Goal: Go to known website: Access a specific website the user already knows

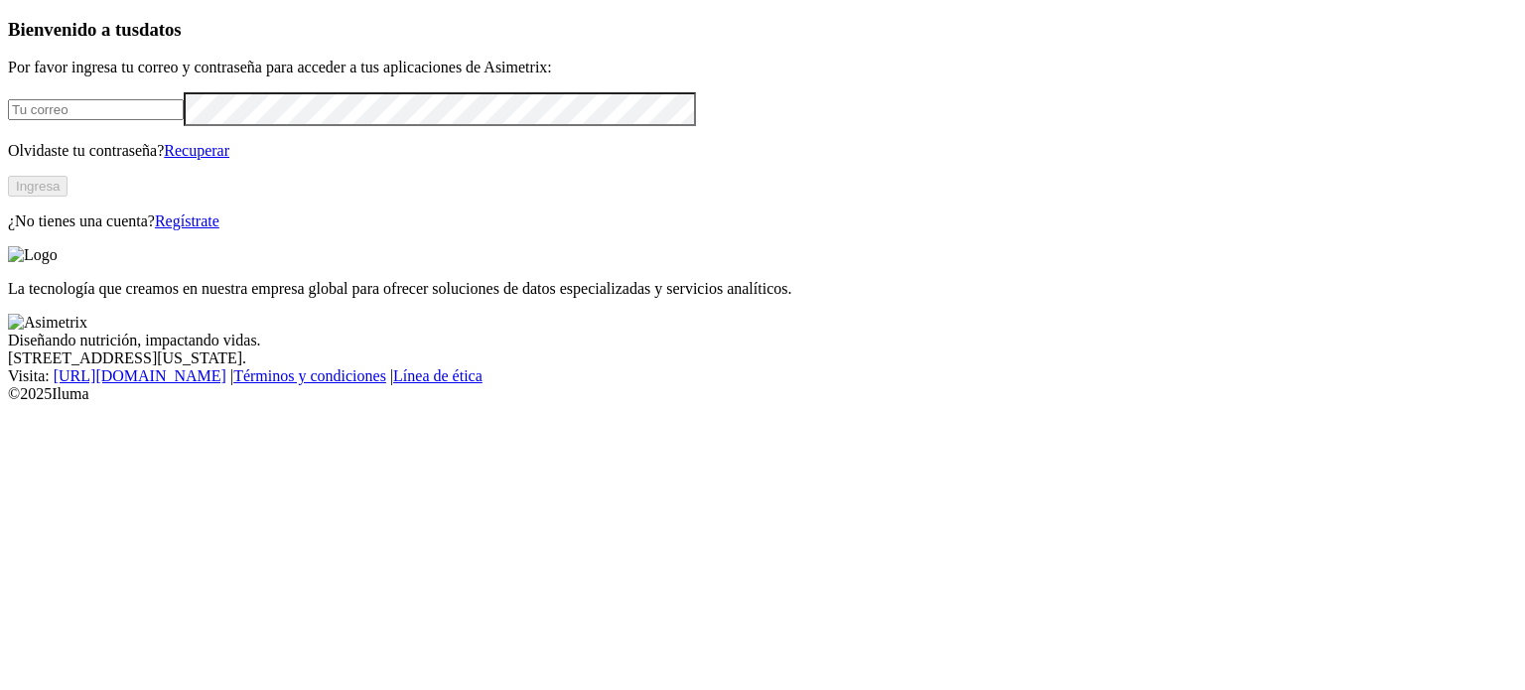
type input "[EMAIL_ADDRESS][DOMAIN_NAME]"
click at [67, 197] on button "Ingresa" at bounding box center [38, 186] width 60 height 21
